Goal: Task Accomplishment & Management: Manage account settings

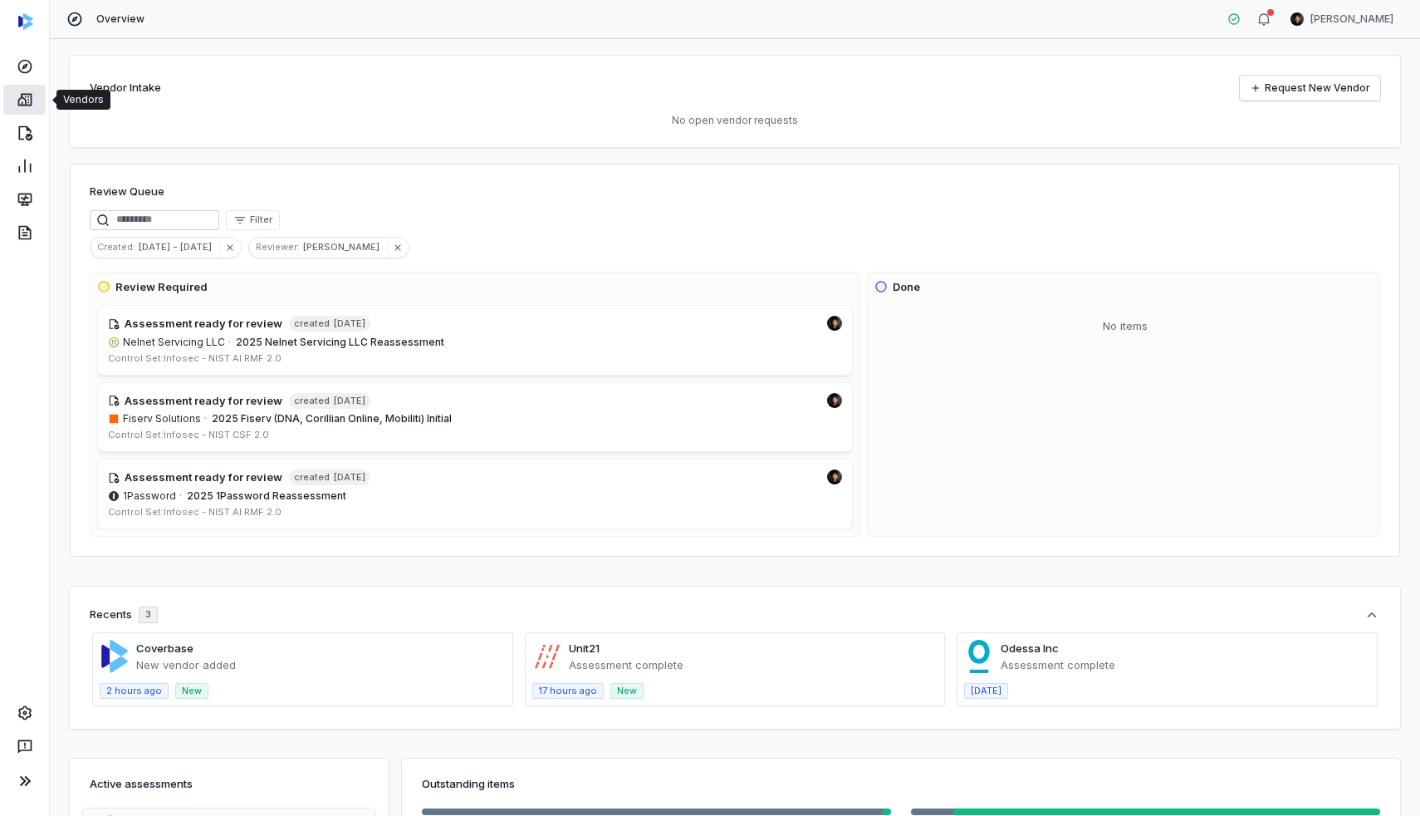
click at [42, 99] on link at bounding box center [24, 100] width 42 height 30
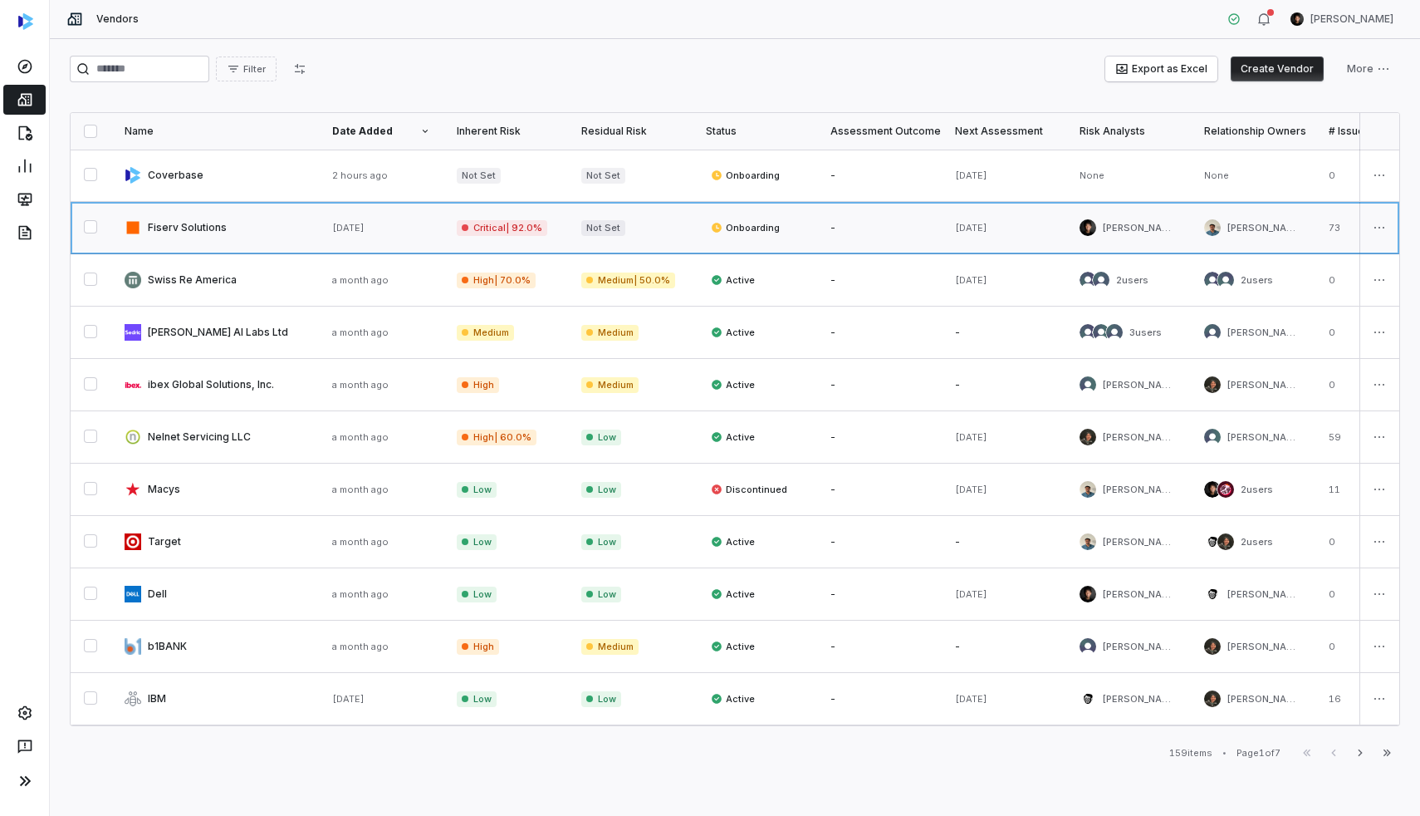
click at [203, 229] on link at bounding box center [215, 228] width 208 height 52
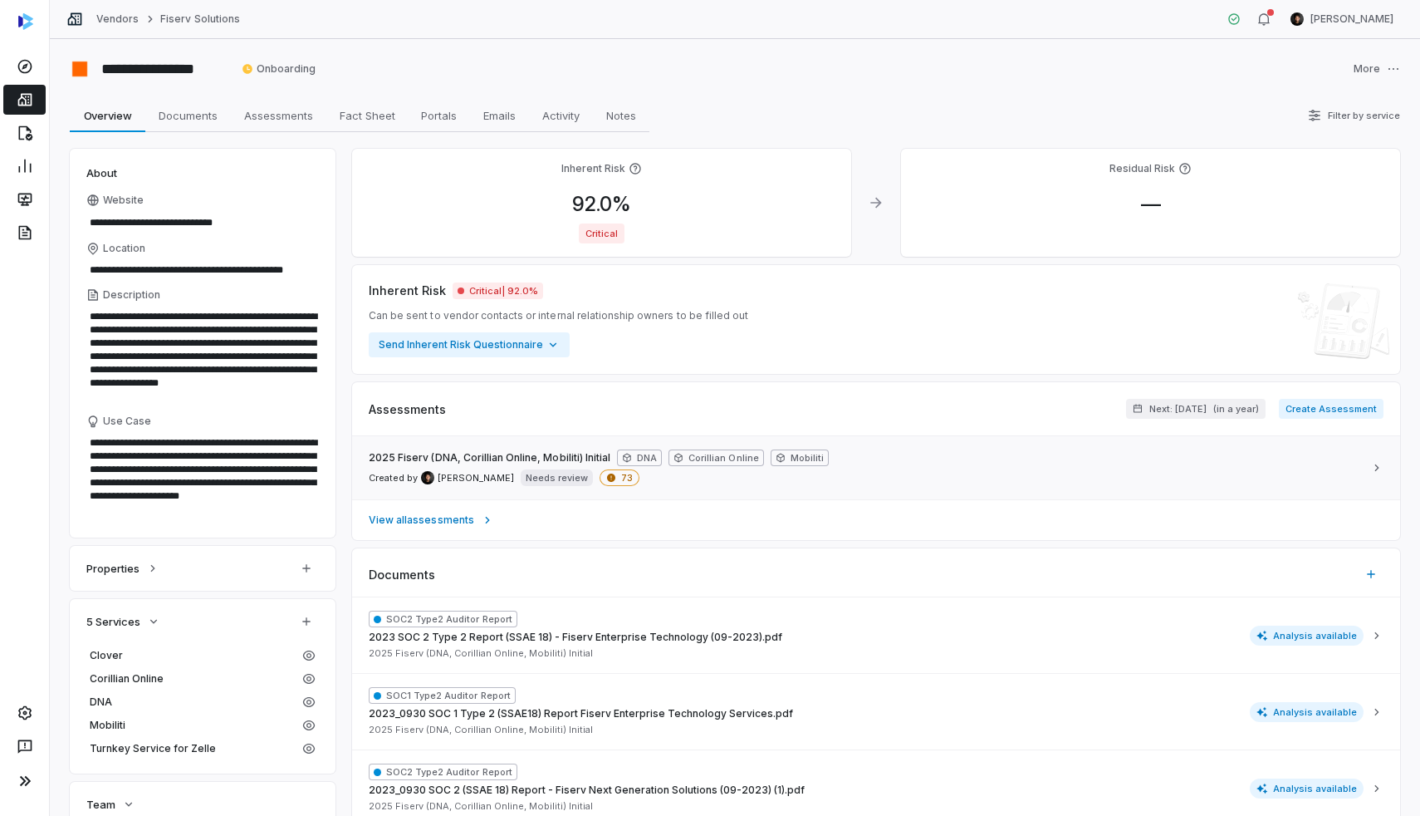
click at [797, 476] on div "2025 Fiserv (DNA, Corillian Online, Mobiliti) Initial DNA Corillian Online Mobi…" at bounding box center [866, 467] width 995 height 37
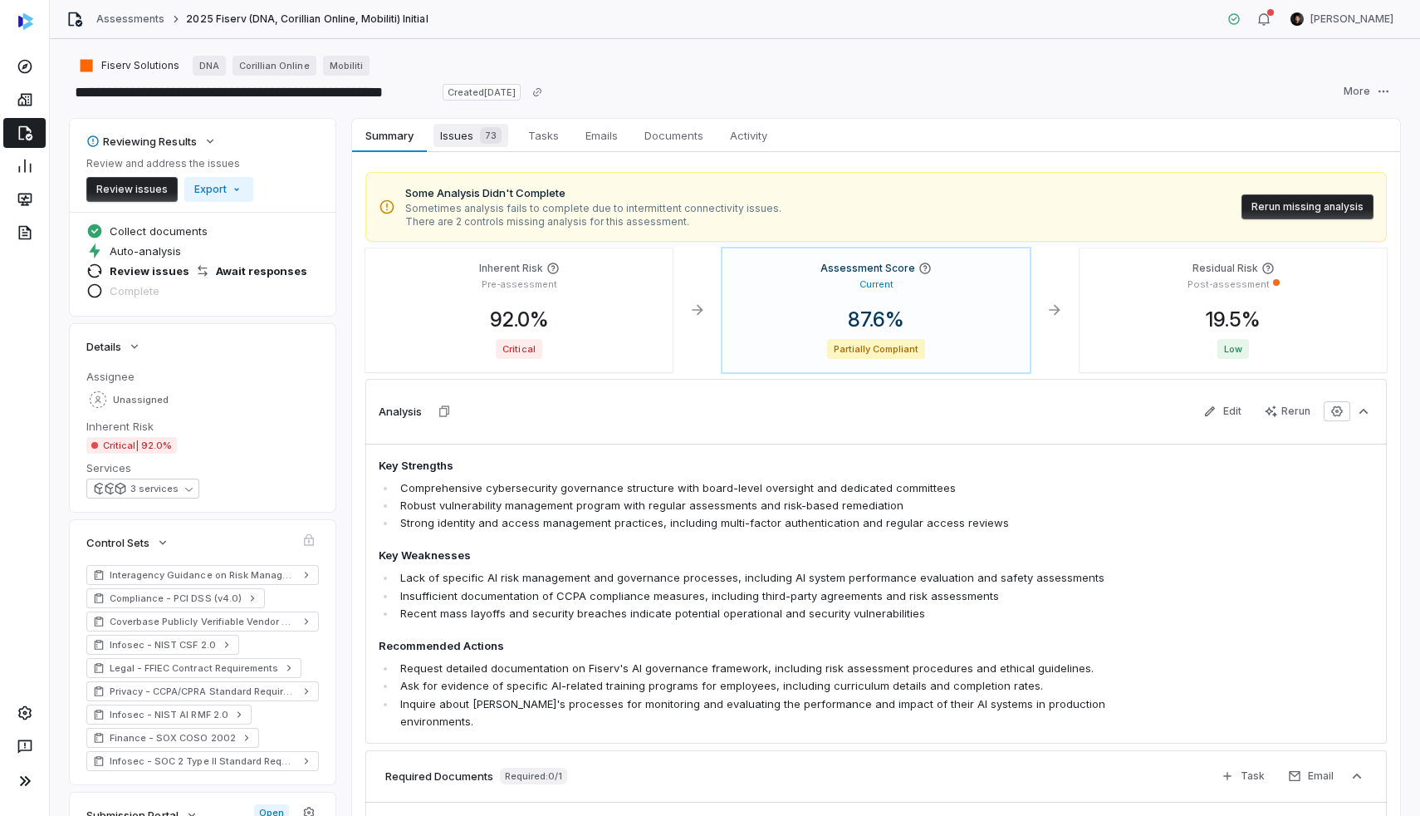
click at [472, 136] on span "Issues 73" at bounding box center [471, 135] width 75 height 23
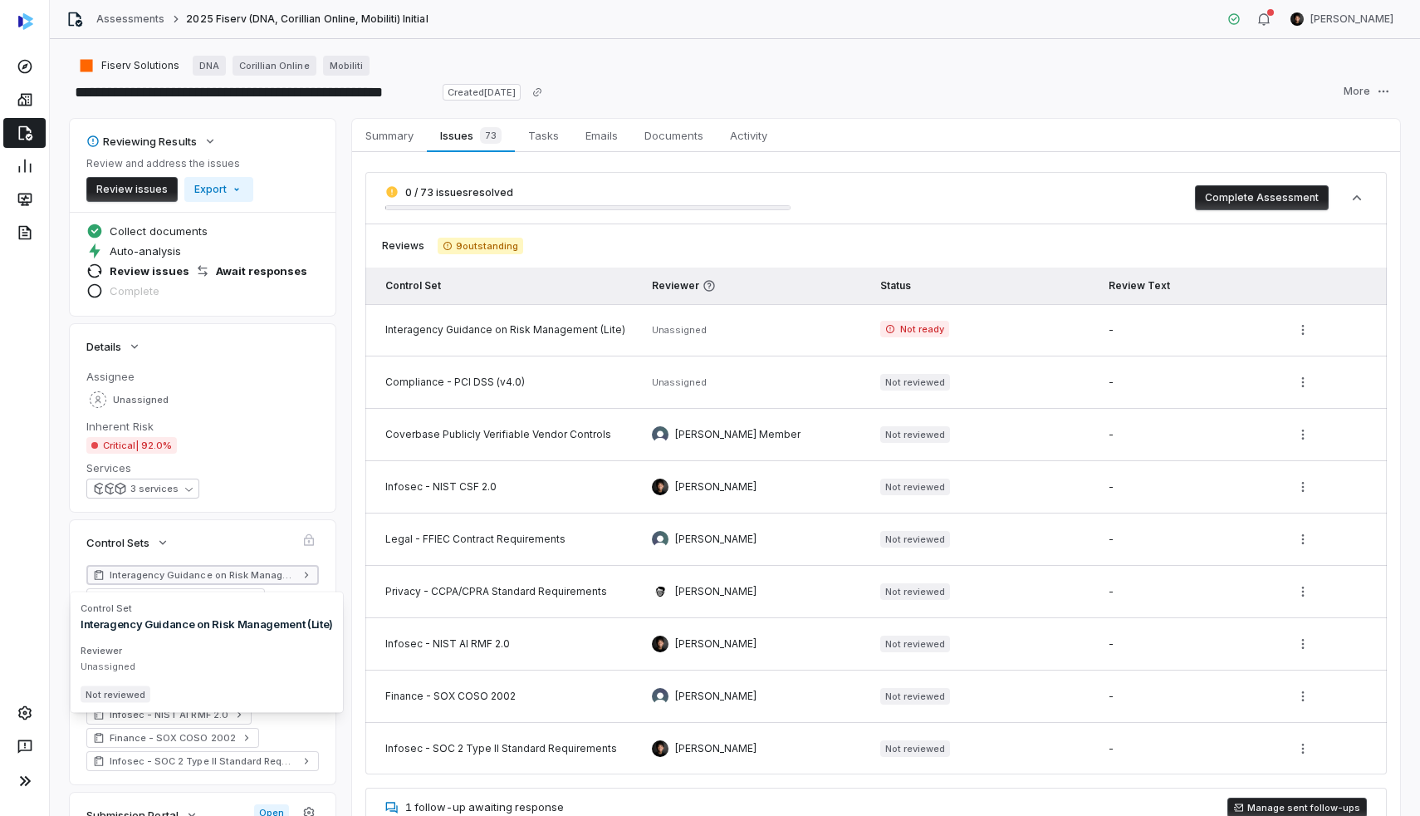
click at [189, 575] on span "Interagency Guidance on Risk Management (Lite)" at bounding box center [203, 574] width 186 height 13
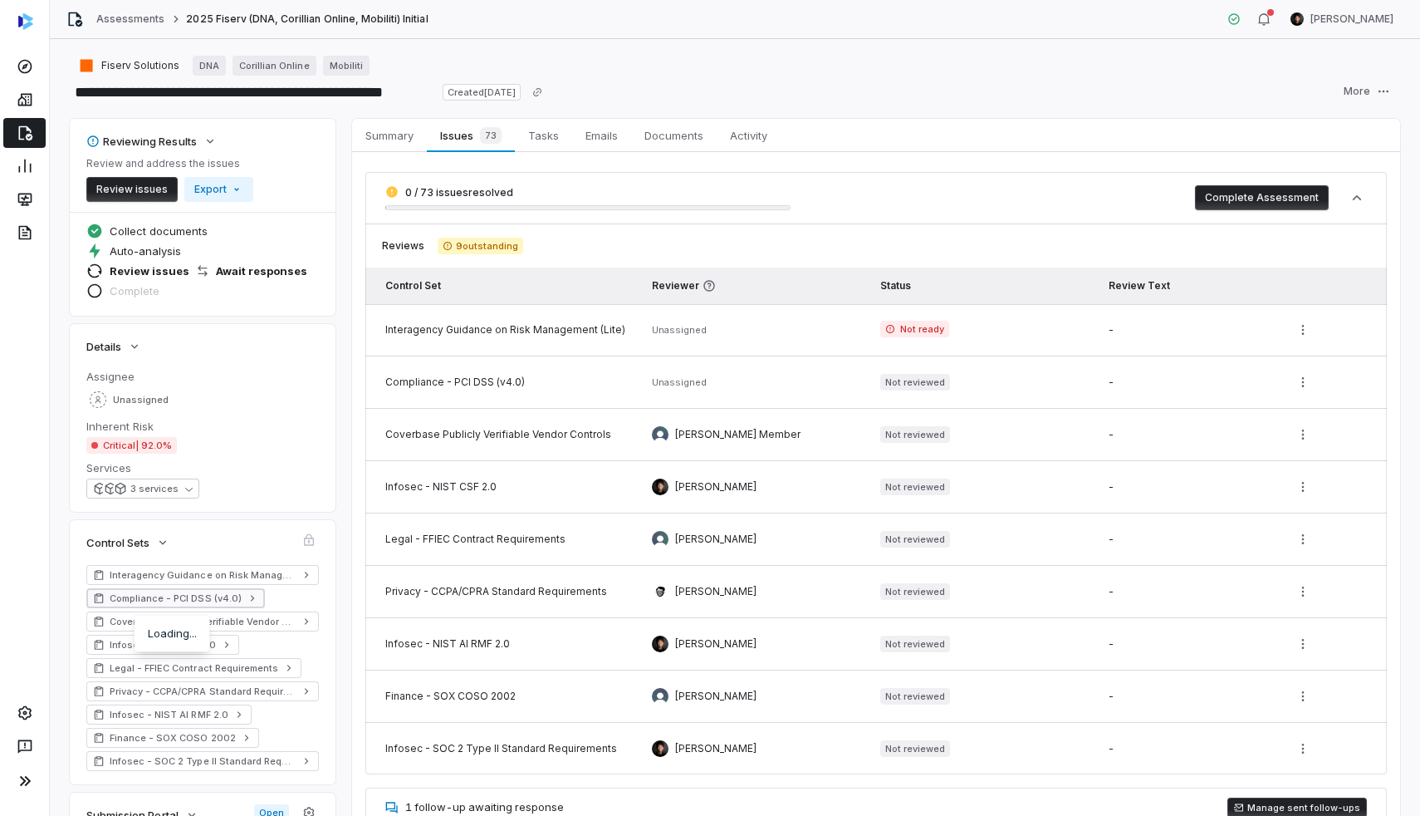
click at [178, 593] on span "Compliance - PCI DSS (v4.0)" at bounding box center [176, 597] width 132 height 13
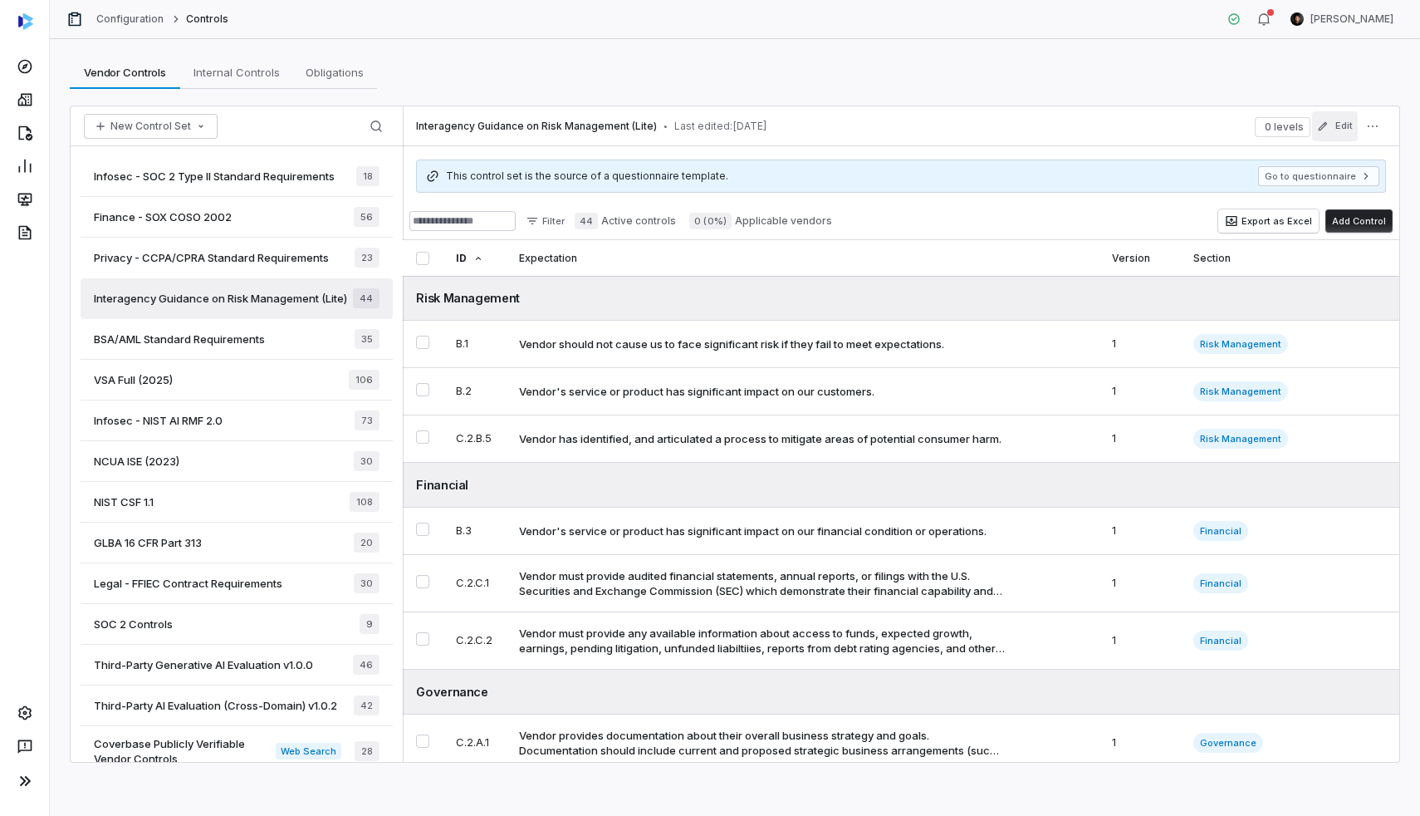
click at [1341, 125] on button "Edit" at bounding box center [1335, 126] width 46 height 30
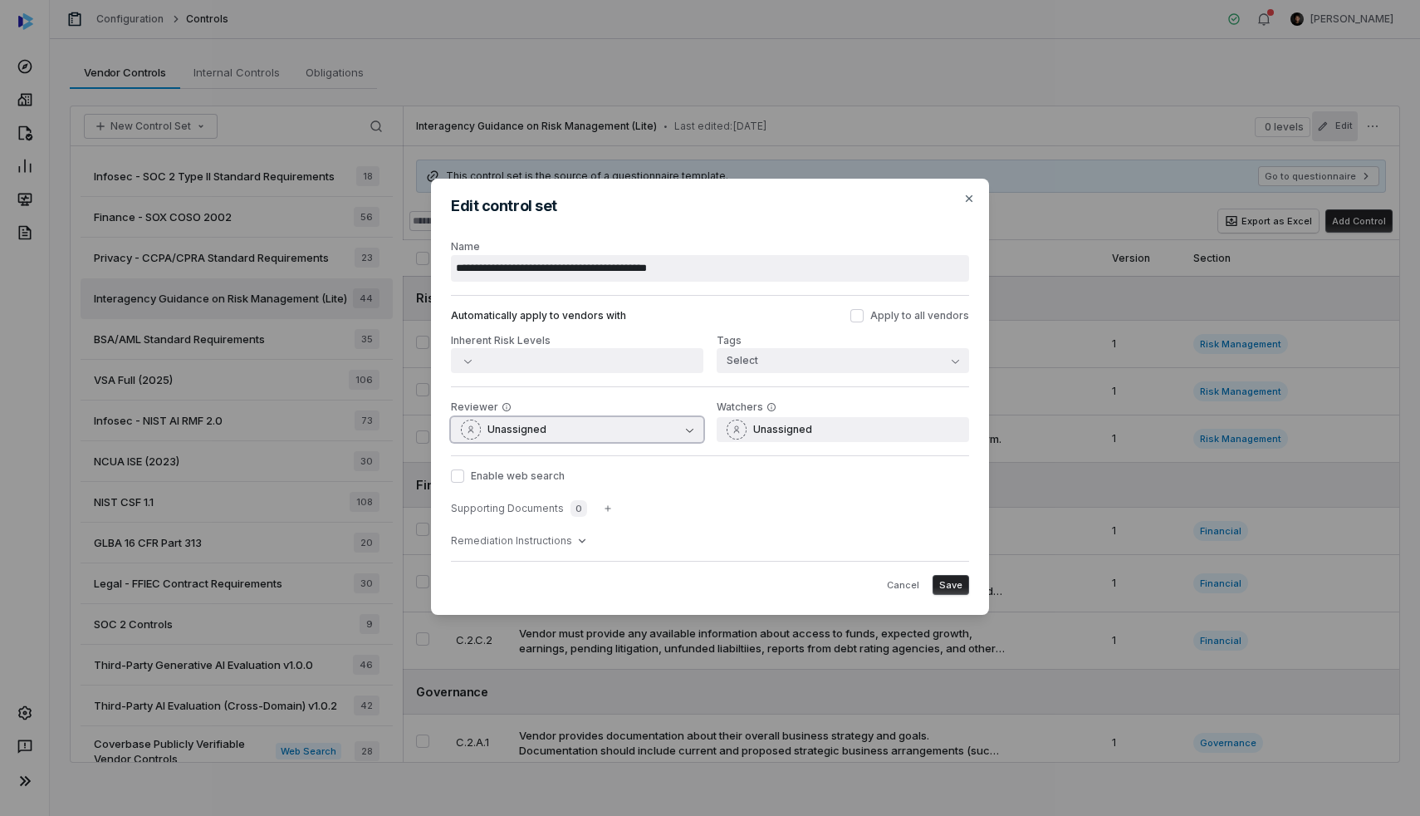
click at [551, 433] on button "Unassigned" at bounding box center [577, 429] width 253 height 25
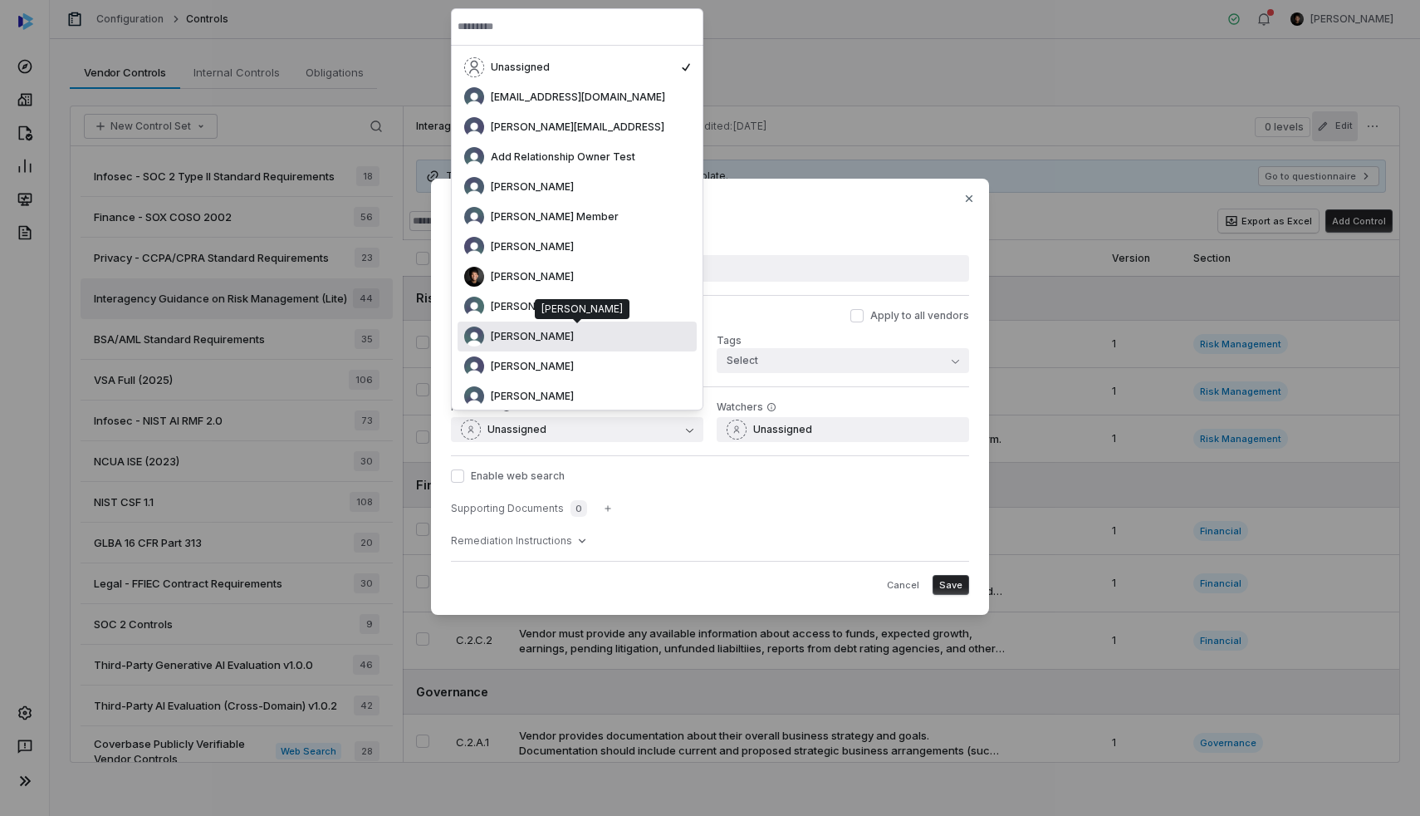
click at [532, 337] on span "Darwin Alvarez" at bounding box center [532, 336] width 83 height 13
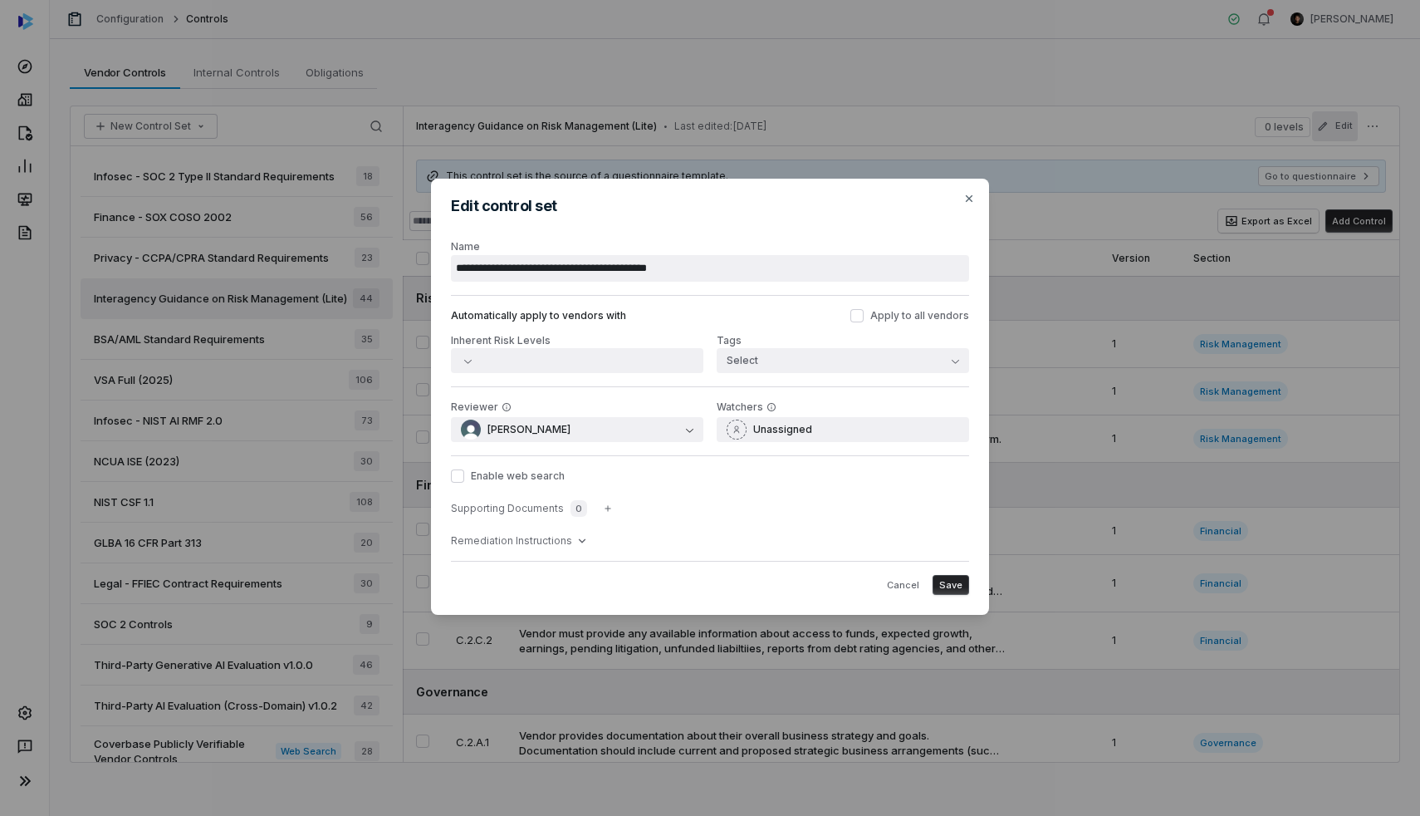
click at [954, 584] on span "Save" at bounding box center [950, 585] width 23 height 12
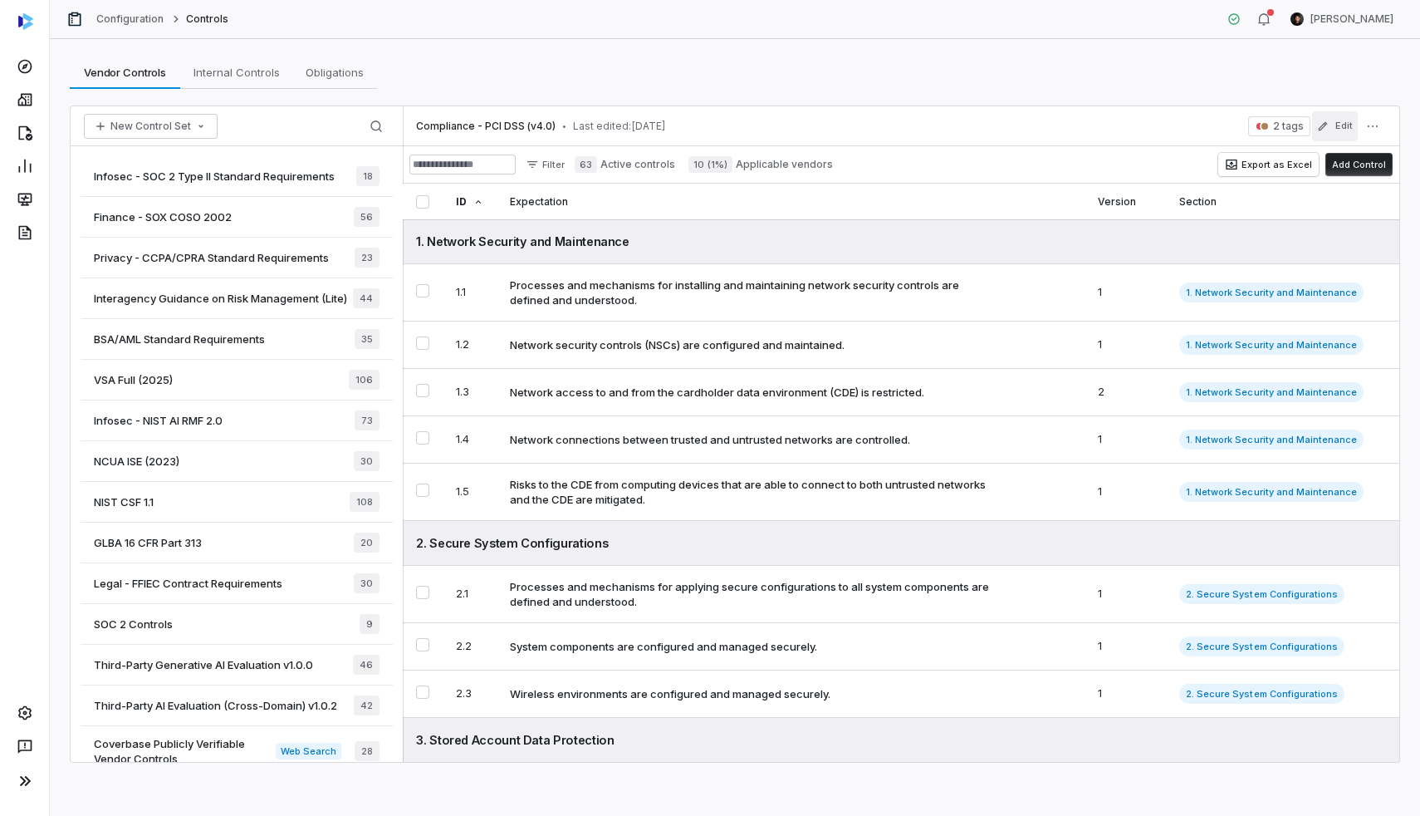
click at [1344, 139] on button "Edit" at bounding box center [1335, 126] width 46 height 30
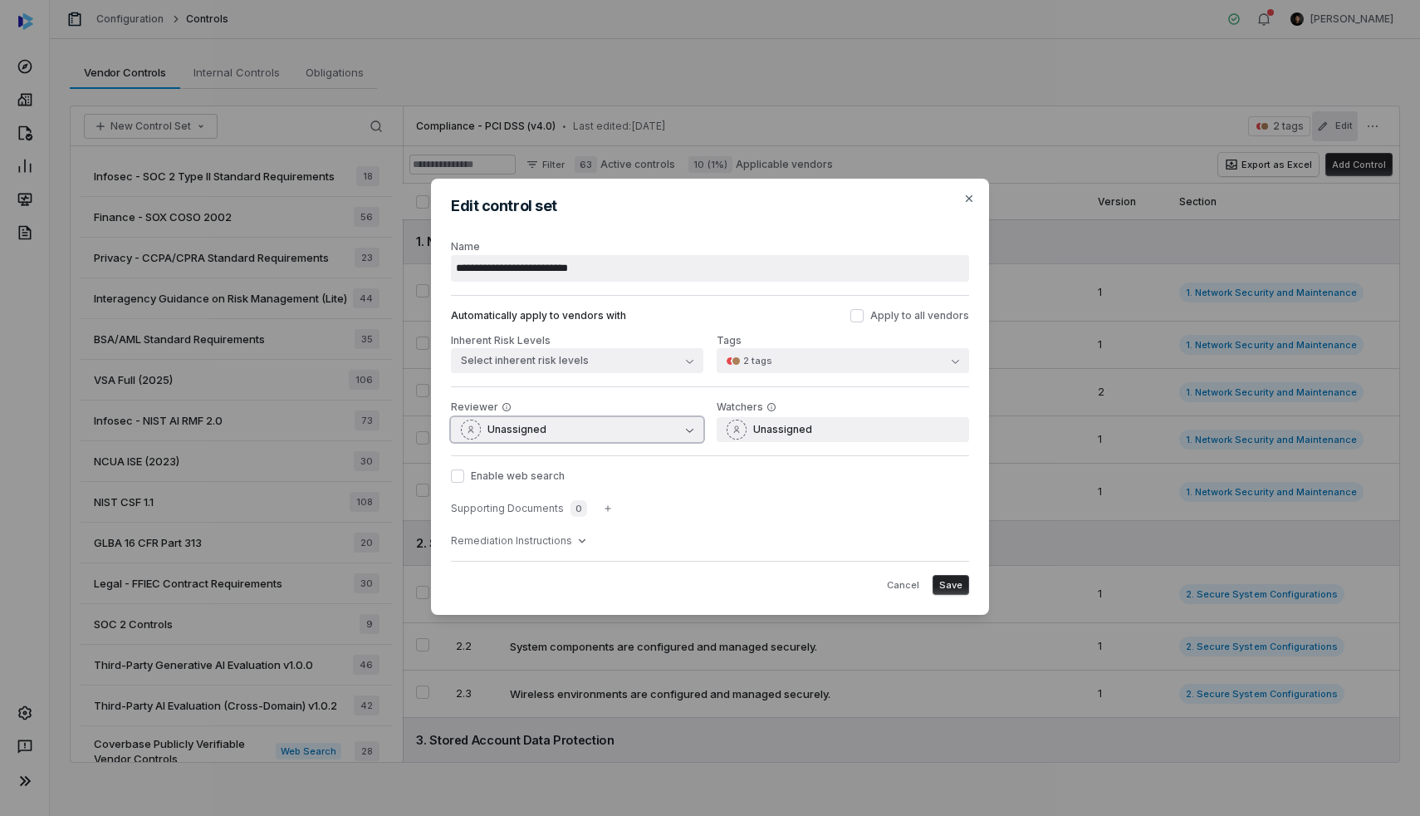
click at [568, 430] on button "Unassigned" at bounding box center [577, 429] width 253 height 25
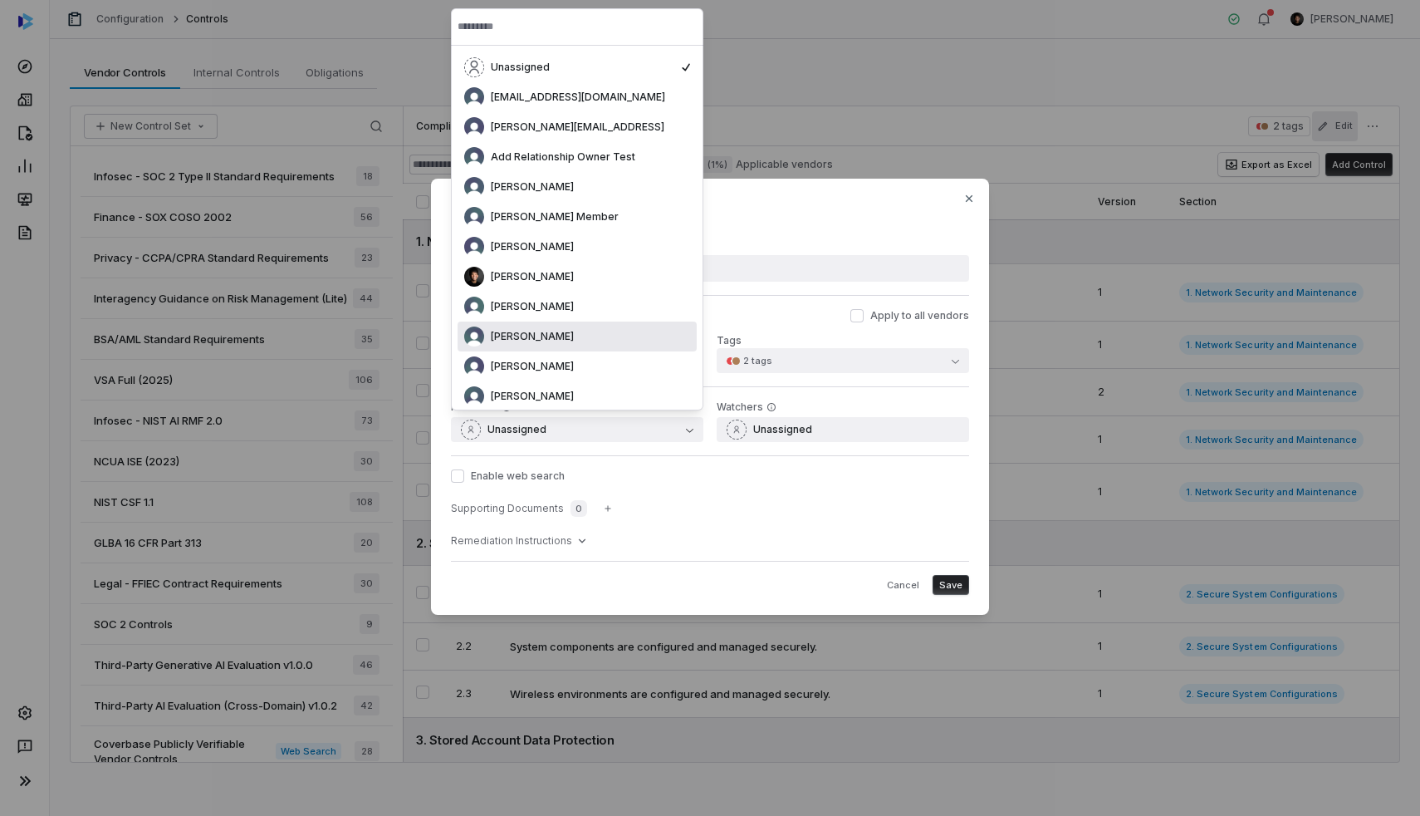
click at [558, 338] on span "Darwin Alvarez" at bounding box center [532, 336] width 83 height 13
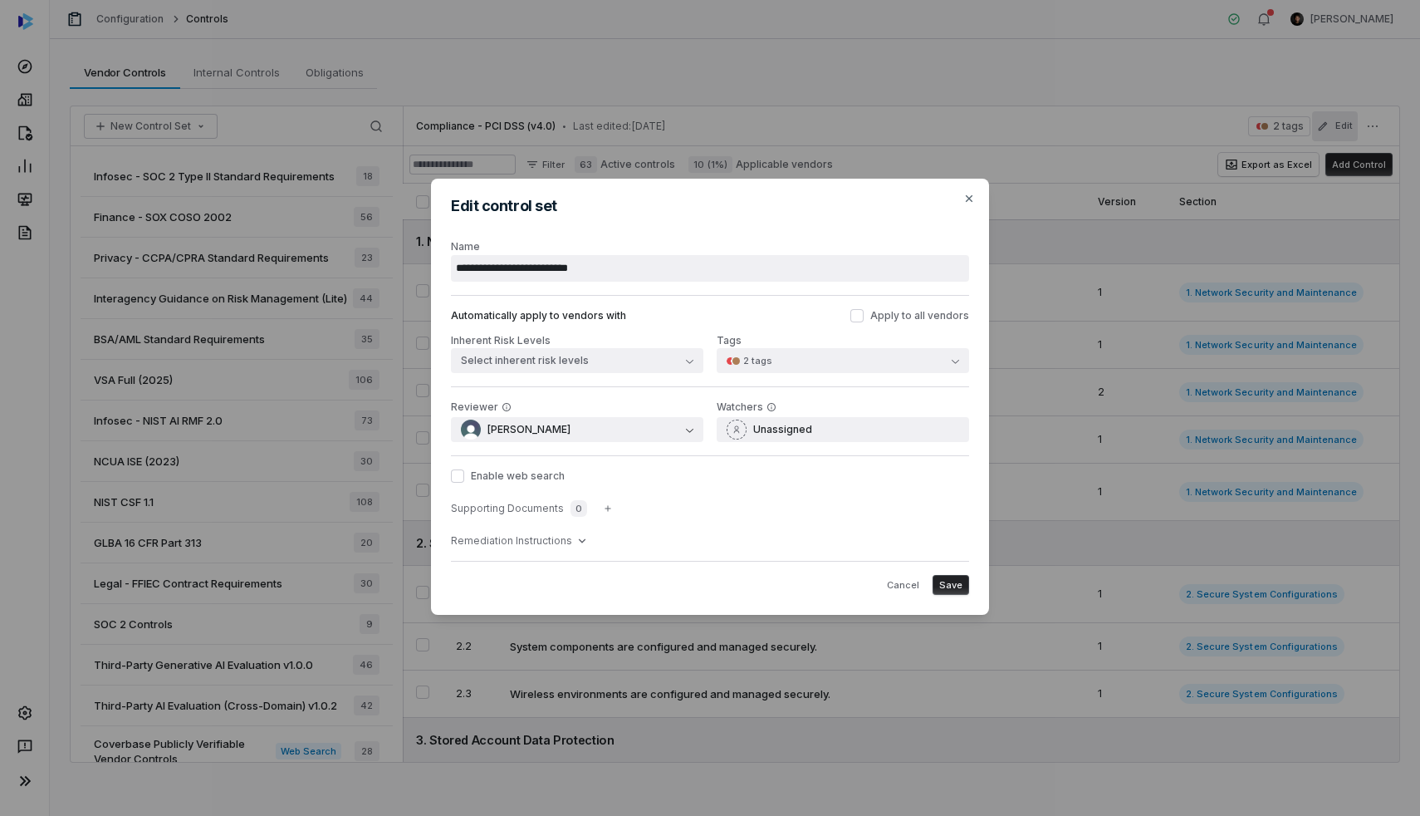
click at [958, 576] on button "Save" at bounding box center [951, 585] width 37 height 20
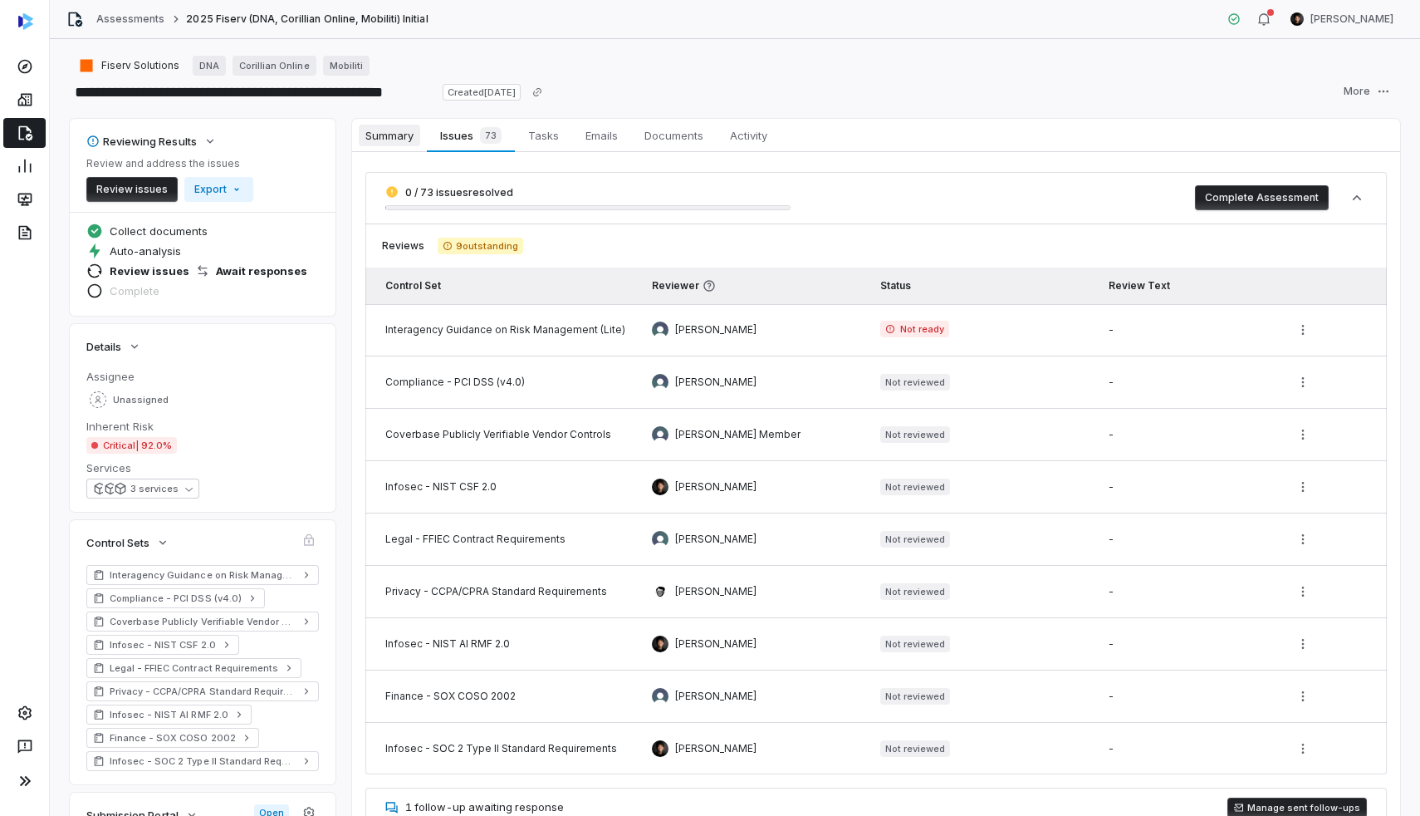
click at [394, 132] on span "Summary" at bounding box center [389, 136] width 61 height 22
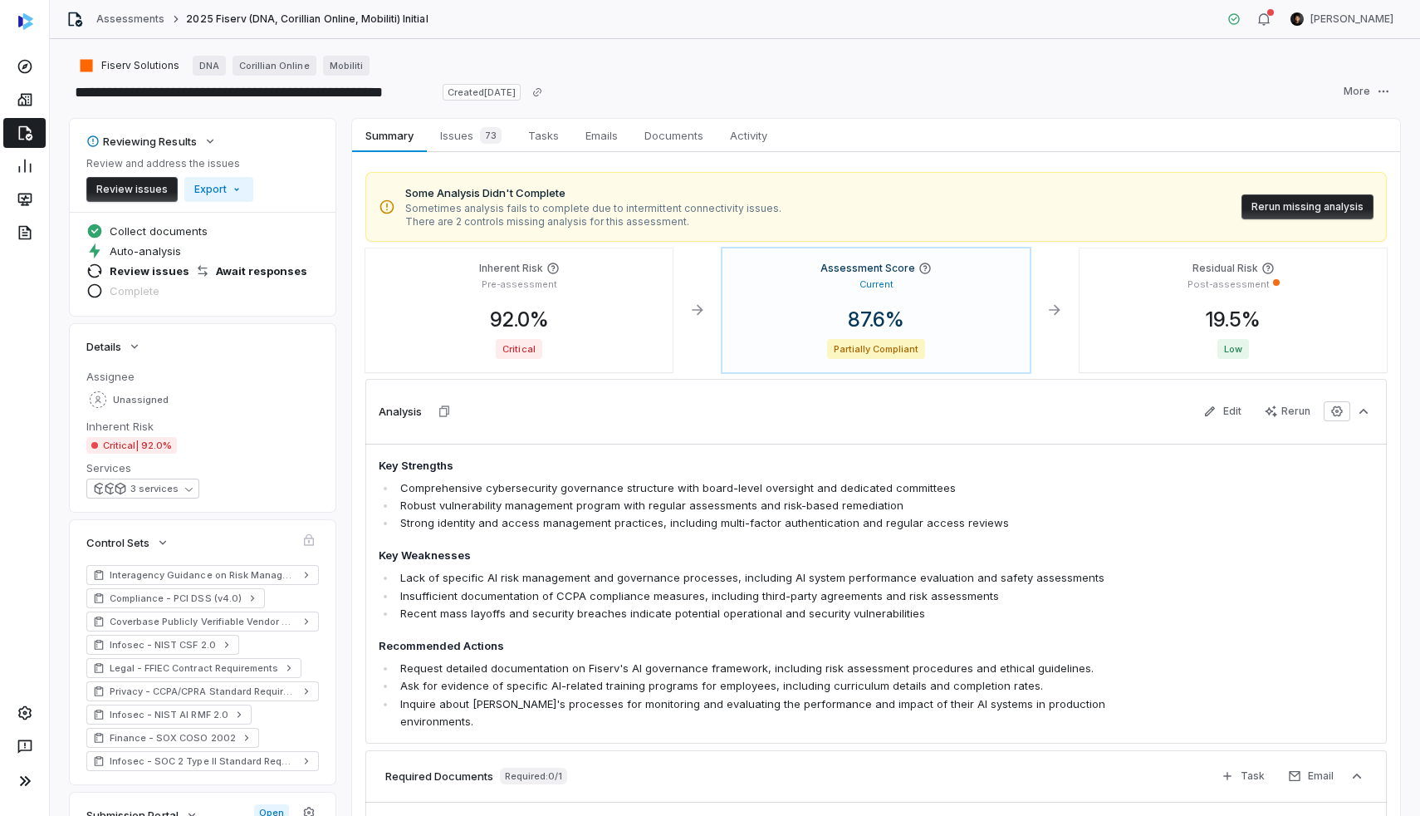
click at [1360, 72] on div "Fiserv Solutions DNA Corillian Online Mobiliti" at bounding box center [735, 66] width 1331 height 20
click at [1361, 88] on html "**********" at bounding box center [710, 408] width 1420 height 816
click at [292, 174] on html "**********" at bounding box center [710, 408] width 1420 height 816
click at [297, 176] on div "Reviewing Results Review and address the issues Review issues Export" at bounding box center [202, 165] width 233 height 73
click at [1357, 95] on html "**********" at bounding box center [710, 408] width 1420 height 816
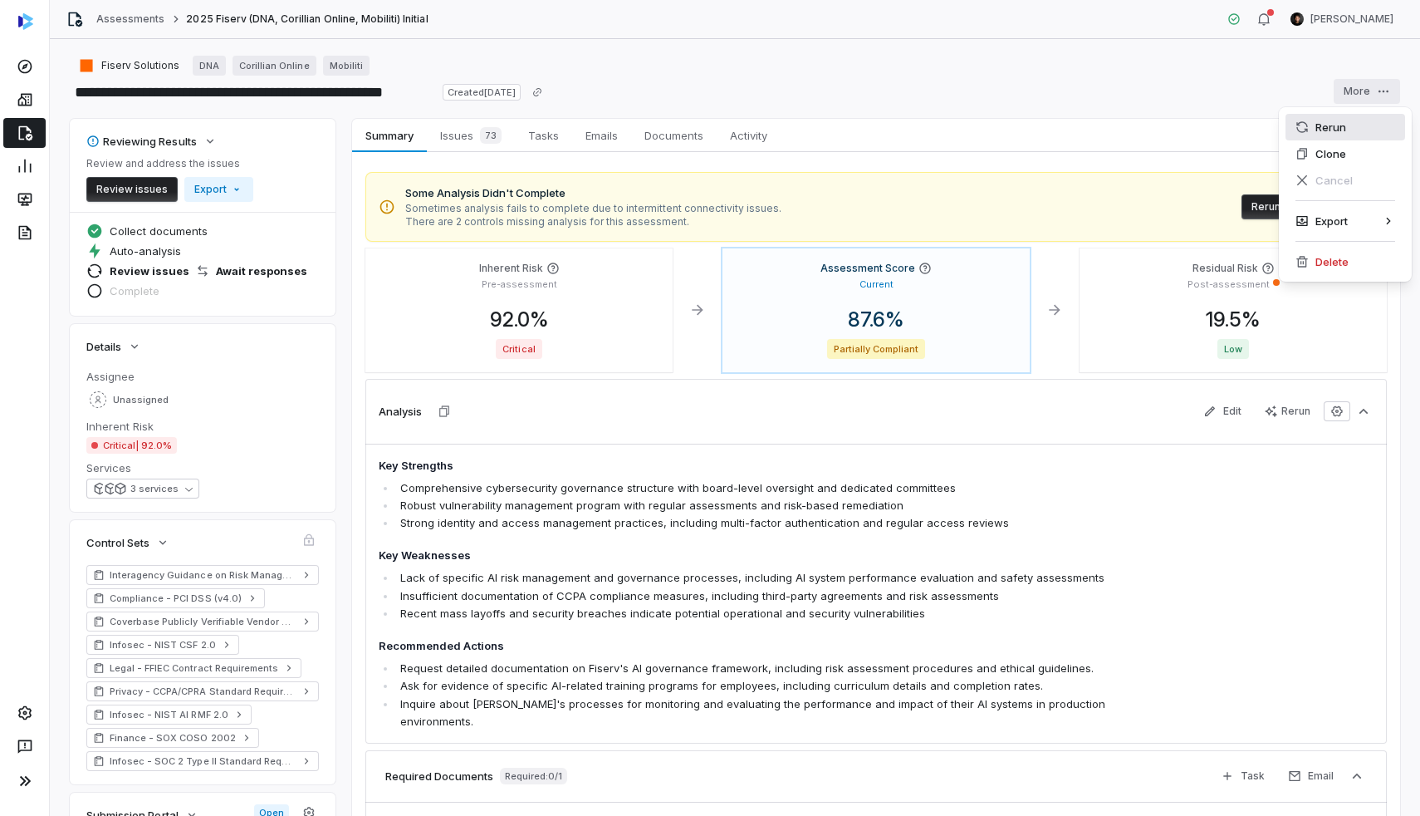
click at [1310, 128] on div "Rerun" at bounding box center [1346, 127] width 120 height 27
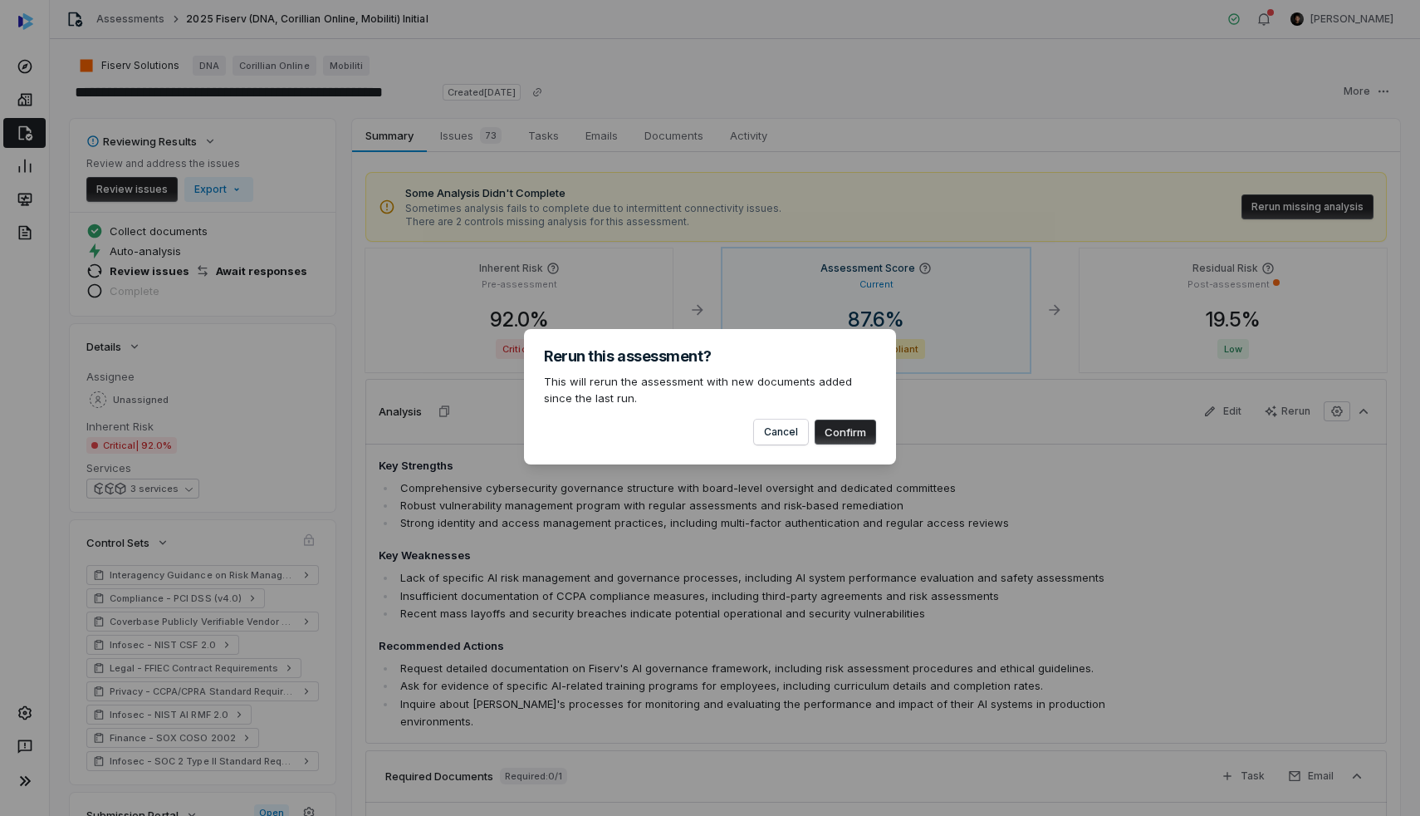
click at [843, 430] on button "Confirm" at bounding box center [845, 431] width 61 height 25
